Goal: Transaction & Acquisition: Purchase product/service

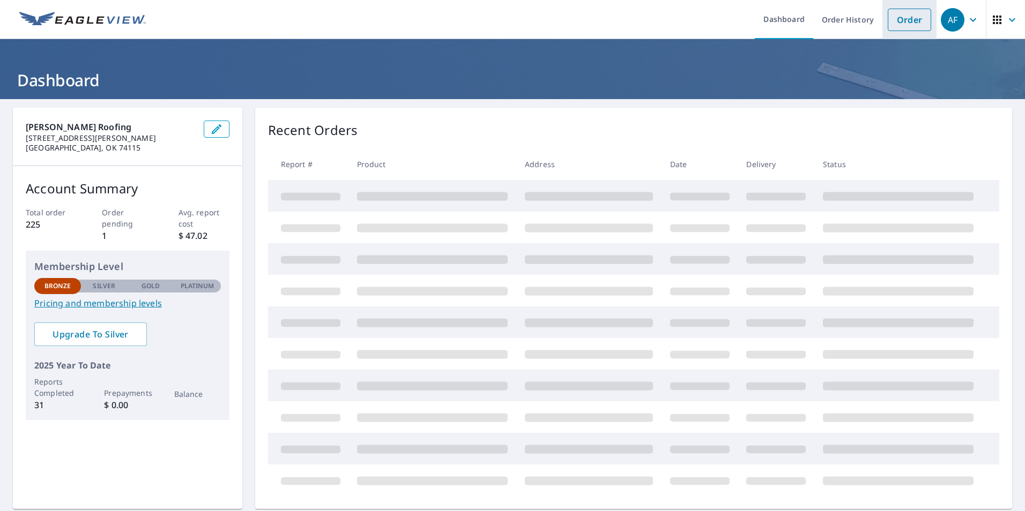
click at [907, 23] on link "Order" at bounding box center [908, 20] width 43 height 23
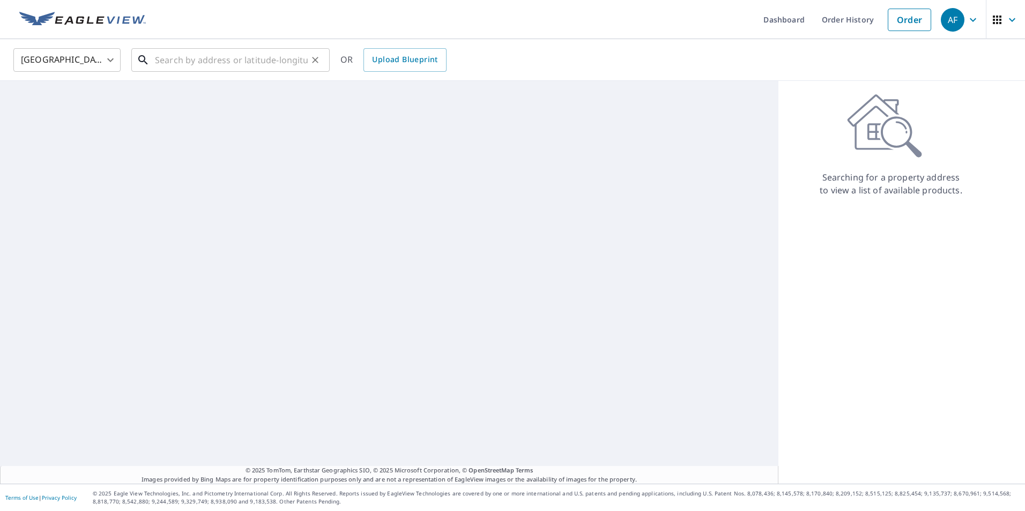
click at [165, 58] on input "text" at bounding box center [231, 60] width 153 height 30
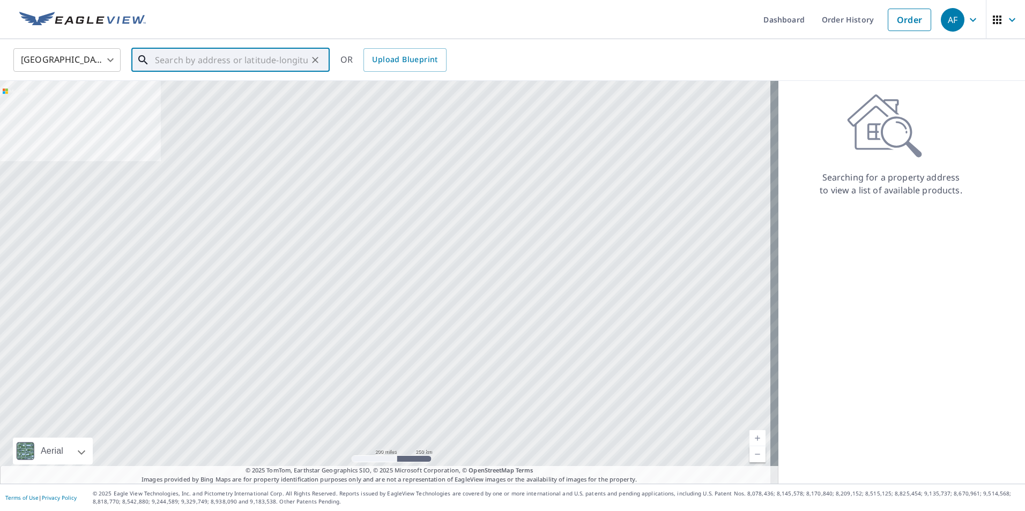
paste input "[STREET_ADDRESS]"
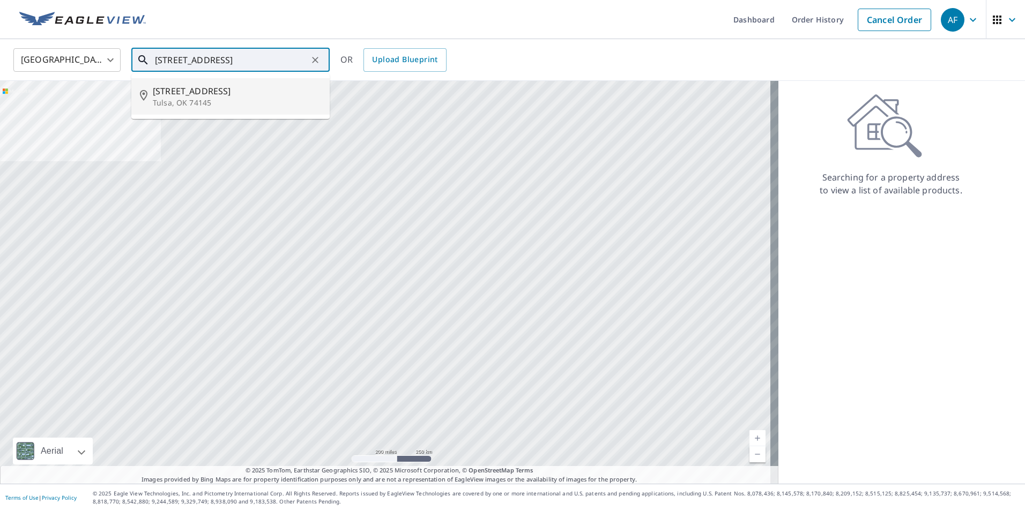
click at [175, 101] on p "Tulsa, OK 74145" at bounding box center [237, 103] width 168 height 11
type input "[STREET_ADDRESS]"
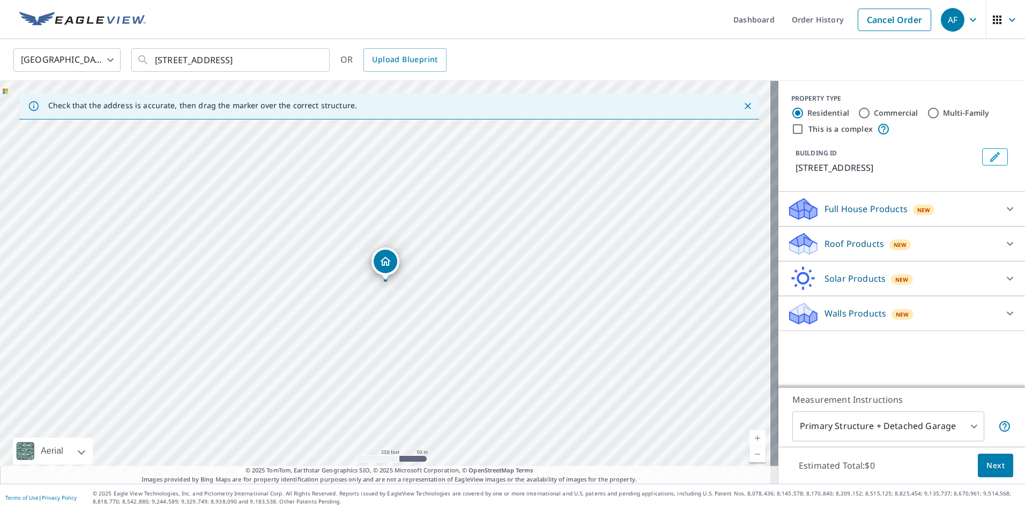
click at [838, 433] on body "AF AF Dashboard Order History Cancel Order AF [GEOGRAPHIC_DATA] US ​ [STREET_AD…" at bounding box center [512, 255] width 1025 height 511
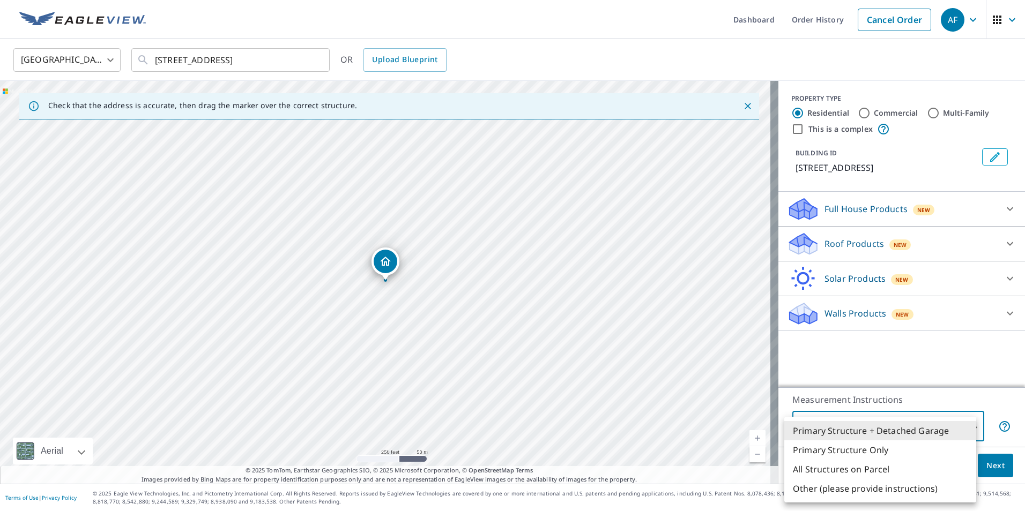
click at [831, 466] on li "All Structures on Parcel" at bounding box center [880, 469] width 192 height 19
type input "3"
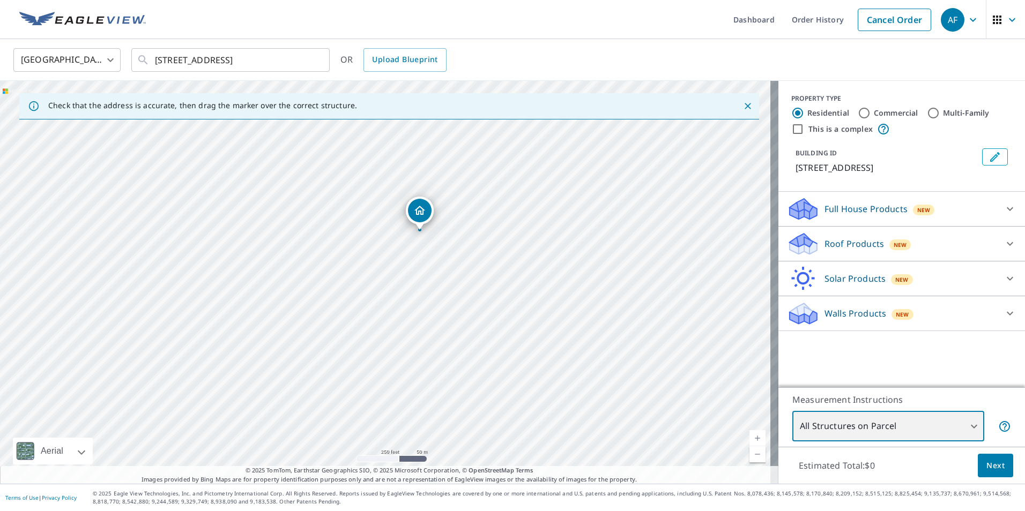
drag, startPoint x: 442, startPoint y: 379, endPoint x: 469, endPoint y: 290, distance: 93.1
click at [469, 290] on div "[STREET_ADDRESS]" at bounding box center [389, 282] width 778 height 403
drag, startPoint x: 455, startPoint y: 286, endPoint x: 432, endPoint y: 281, distance: 24.1
click at [432, 281] on div "[STREET_ADDRESS]" at bounding box center [389, 282] width 778 height 403
drag, startPoint x: 497, startPoint y: 292, endPoint x: 477, endPoint y: 261, distance: 36.1
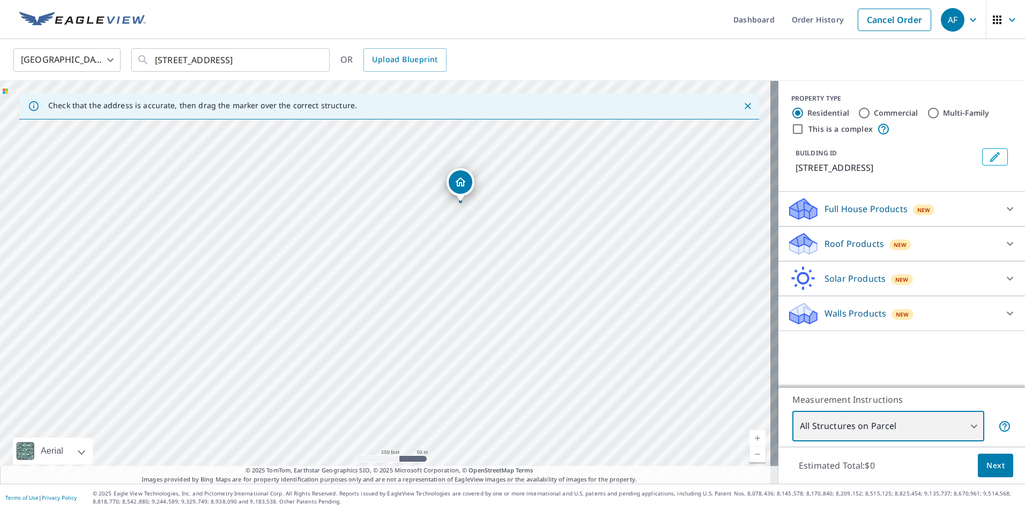
click at [477, 261] on div "[STREET_ADDRESS]" at bounding box center [389, 282] width 778 height 403
drag, startPoint x: 496, startPoint y: 297, endPoint x: 490, endPoint y: 308, distance: 12.7
click at [490, 308] on div "[STREET_ADDRESS]" at bounding box center [389, 282] width 778 height 403
drag, startPoint x: 330, startPoint y: 362, endPoint x: 335, endPoint y: 229, distance: 133.0
click at [335, 229] on div "[STREET_ADDRESS]" at bounding box center [389, 282] width 778 height 403
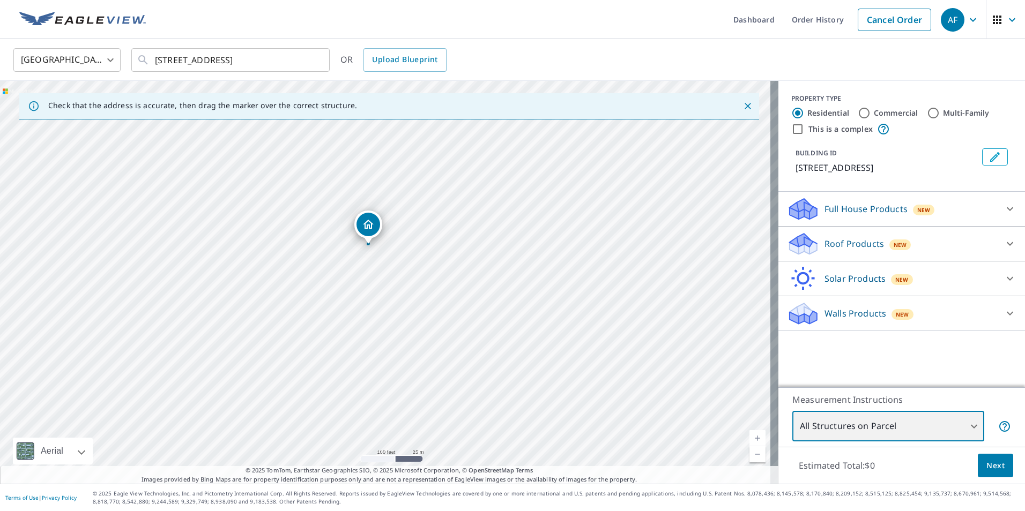
drag, startPoint x: 461, startPoint y: 267, endPoint x: 401, endPoint y: 319, distance: 79.0
click at [401, 319] on div "[STREET_ADDRESS]" at bounding box center [389, 282] width 778 height 403
drag, startPoint x: 412, startPoint y: 417, endPoint x: 444, endPoint y: 138, distance: 281.5
click at [444, 138] on div "[STREET_ADDRESS]" at bounding box center [389, 282] width 778 height 403
drag, startPoint x: 440, startPoint y: 190, endPoint x: 343, endPoint y: 365, distance: 200.3
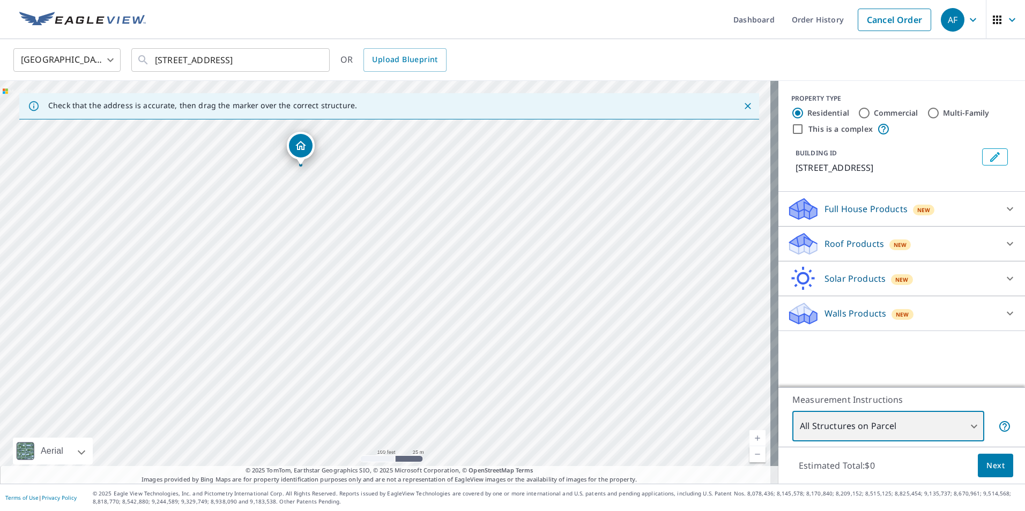
click at [343, 365] on div "[STREET_ADDRESS]" at bounding box center [389, 282] width 778 height 403
drag, startPoint x: 320, startPoint y: 381, endPoint x: 422, endPoint y: 280, distance: 143.6
click at [422, 280] on div "[STREET_ADDRESS]" at bounding box center [389, 282] width 778 height 403
drag, startPoint x: 416, startPoint y: 269, endPoint x: 410, endPoint y: 279, distance: 12.0
click at [410, 279] on div "[STREET_ADDRESS]" at bounding box center [389, 282] width 778 height 403
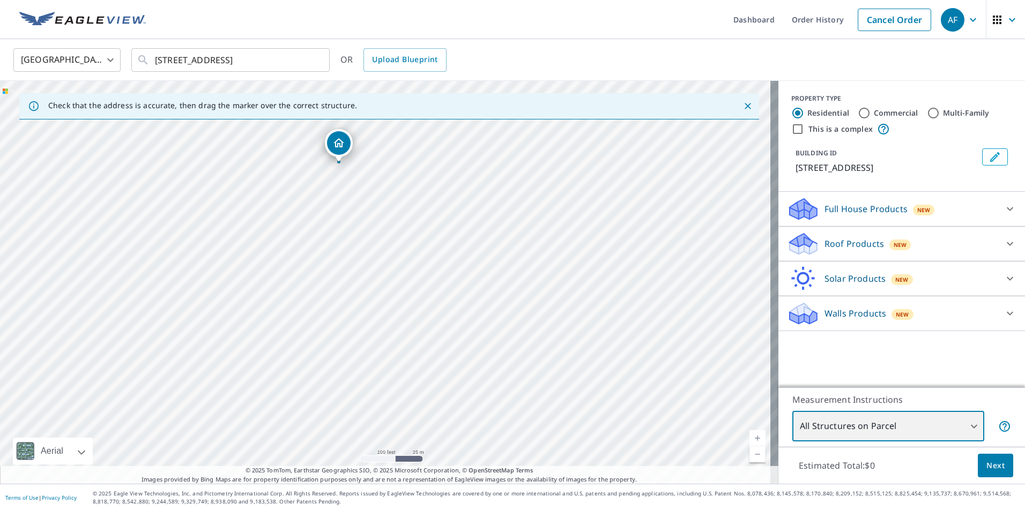
drag, startPoint x: 409, startPoint y: 279, endPoint x: 396, endPoint y: 308, distance: 31.4
click at [396, 308] on div "[STREET_ADDRESS]" at bounding box center [389, 282] width 778 height 403
